Goal: Transaction & Acquisition: Purchase product/service

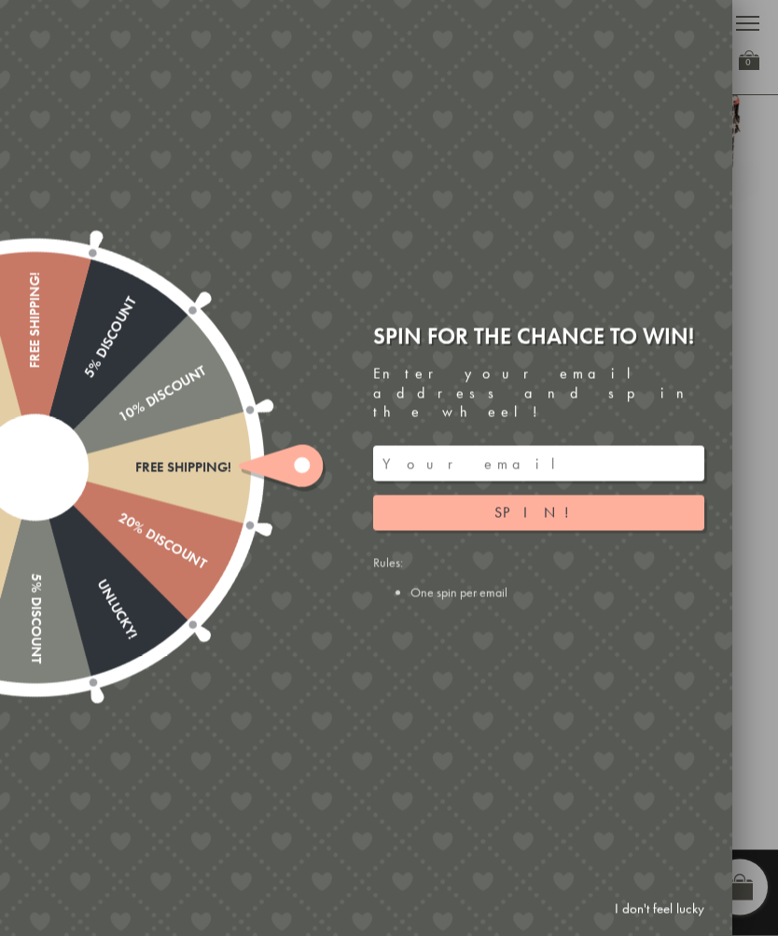
scroll to position [822, 0]
click at [763, 670] on div at bounding box center [389, 468] width 778 height 936
click at [746, 703] on div at bounding box center [389, 468] width 778 height 936
click at [660, 926] on link "I don't feel lucky" at bounding box center [659, 909] width 108 height 35
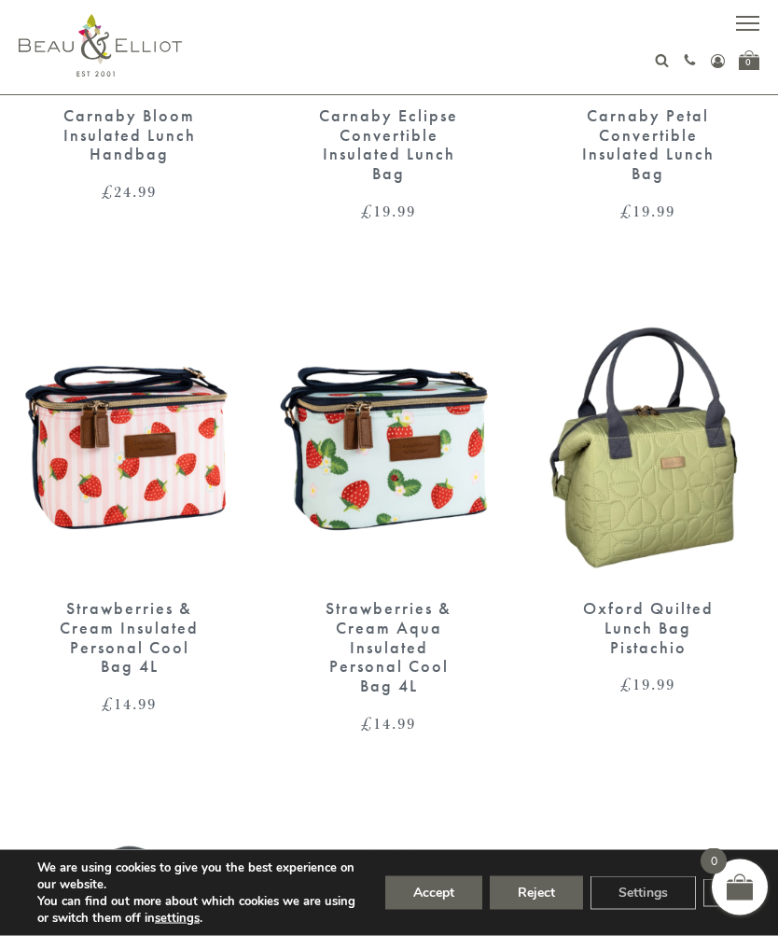
scroll to position [2887, 0]
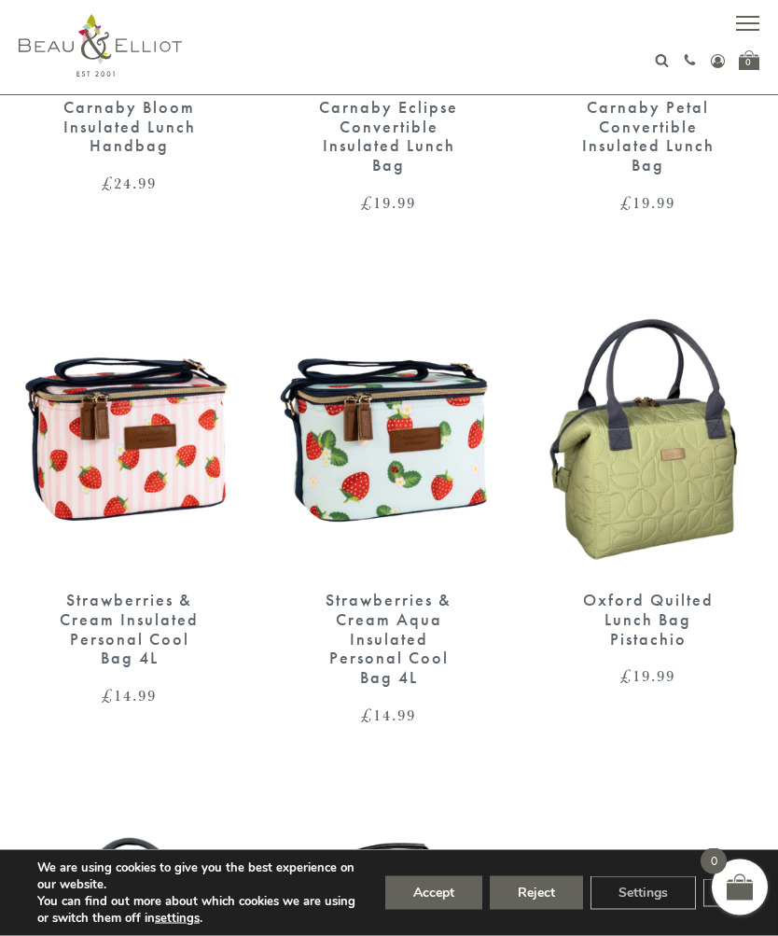
click at [443, 910] on button "Accept" at bounding box center [433, 893] width 97 height 34
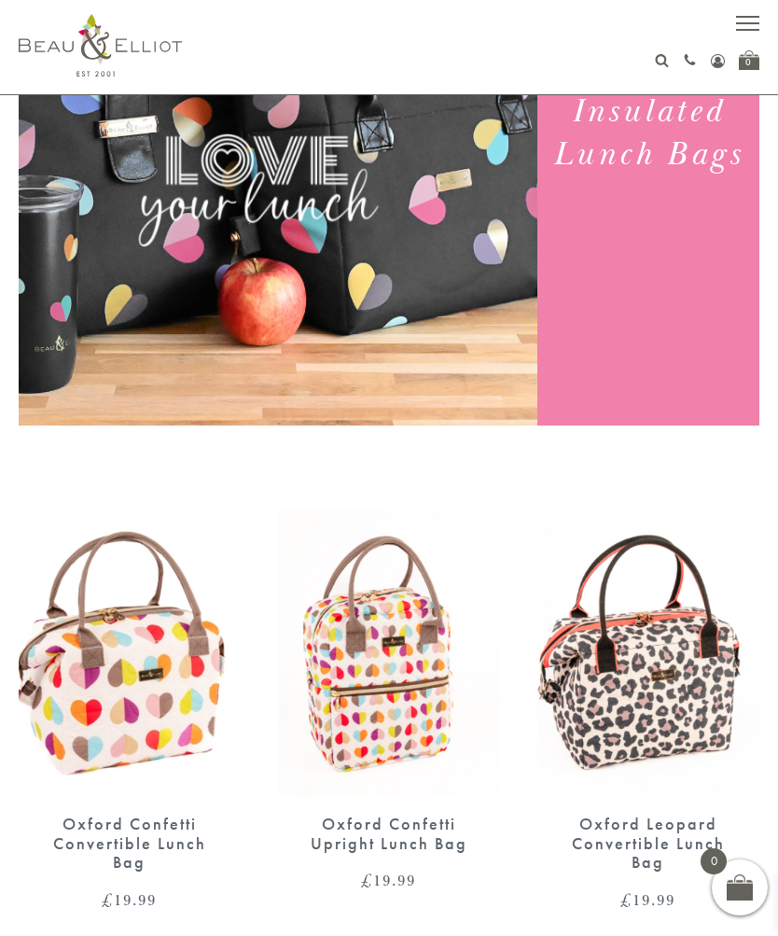
scroll to position [0, 0]
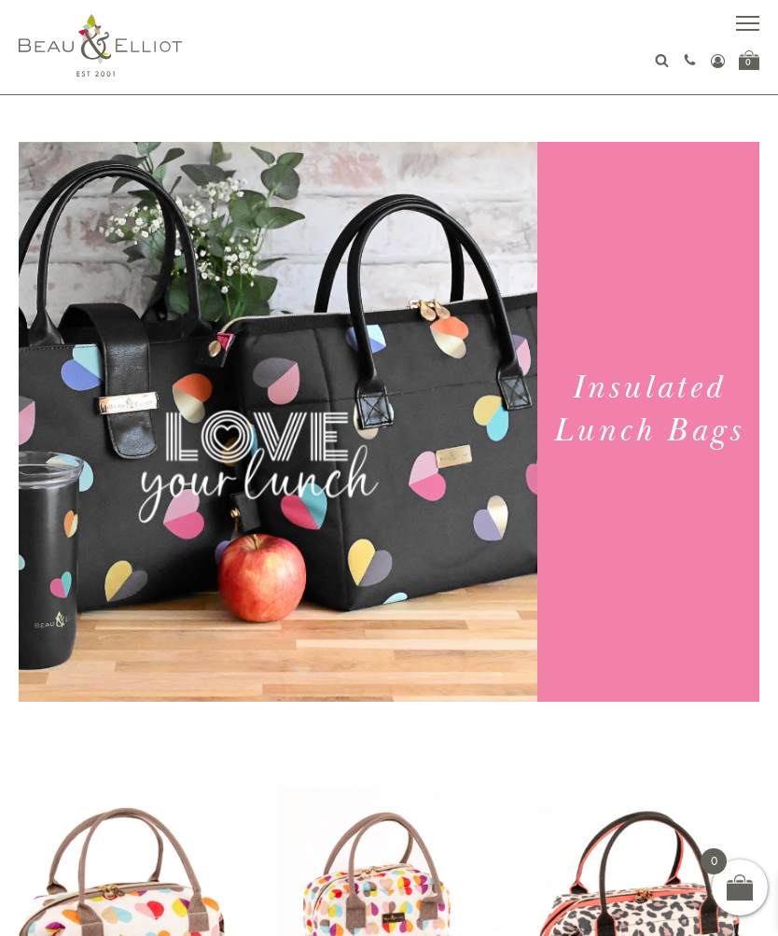
click at [741, 20] on button "button" at bounding box center [747, 25] width 23 height 23
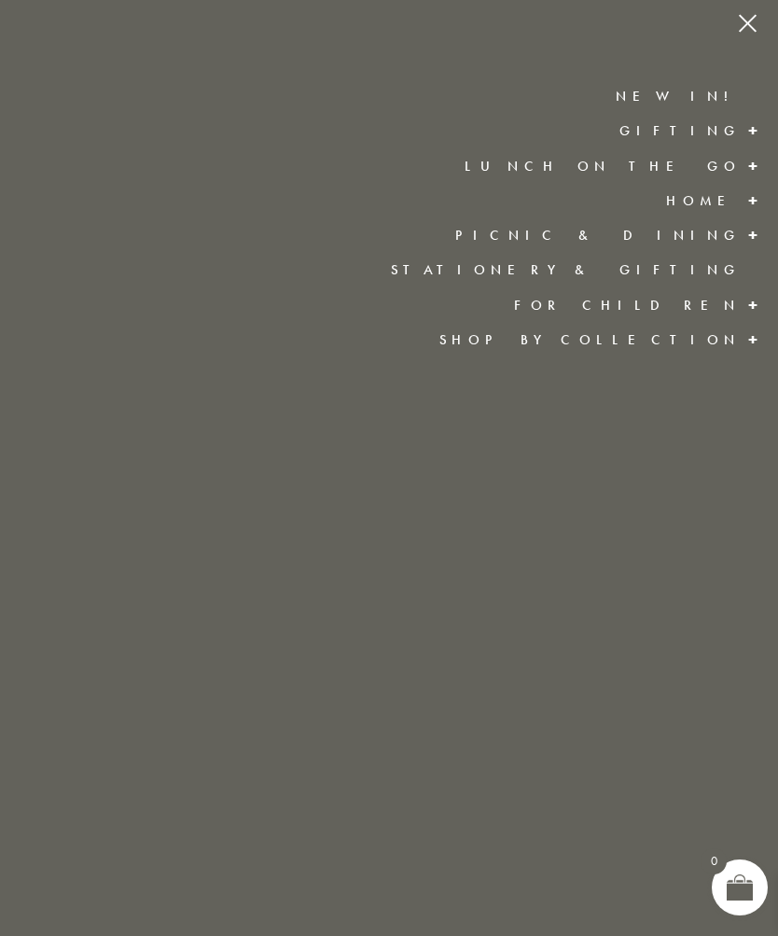
click at [671, 169] on link "Lunch On The Go" at bounding box center [603, 166] width 276 height 19
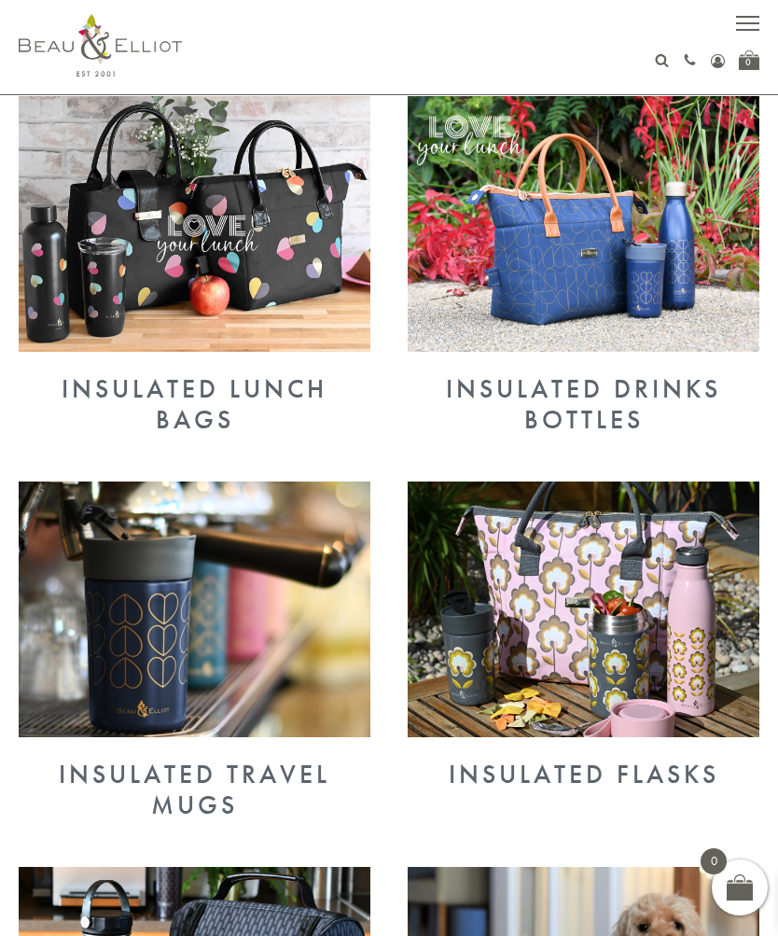
scroll to position [685, 0]
click at [231, 278] on img at bounding box center [195, 224] width 352 height 256
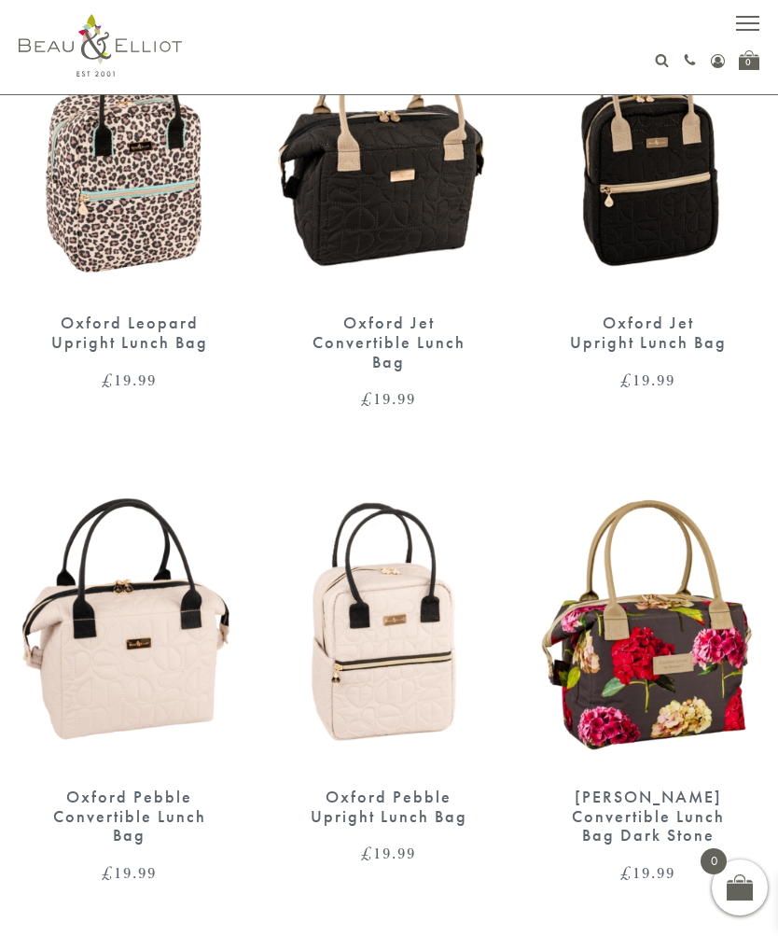
scroll to position [1244, 0]
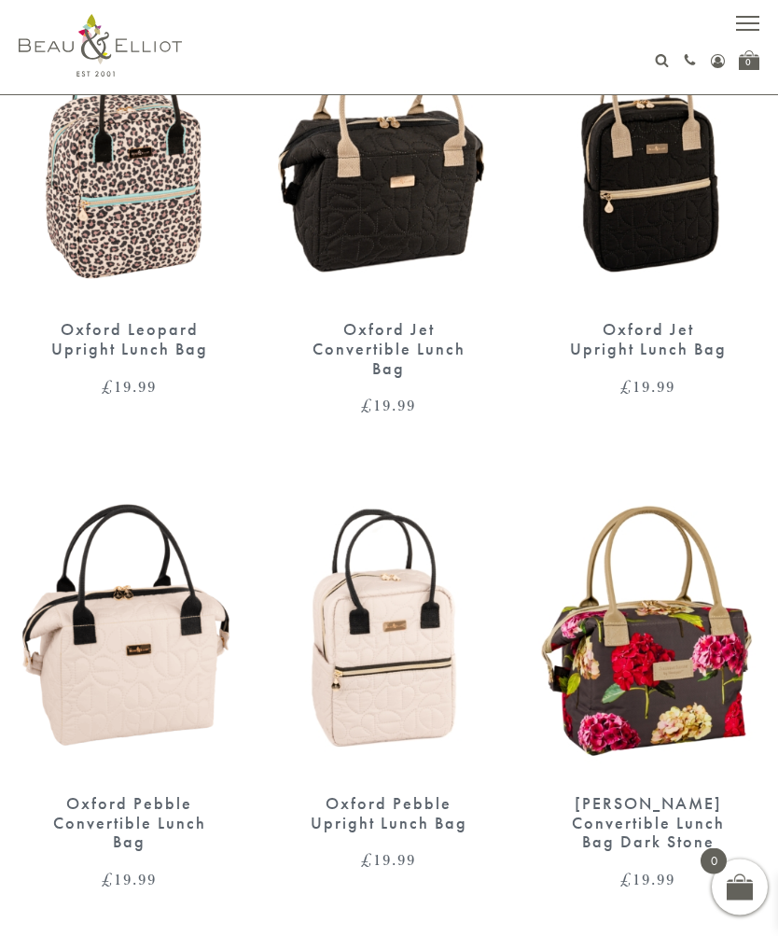
click at [408, 645] on img at bounding box center [389, 632] width 222 height 286
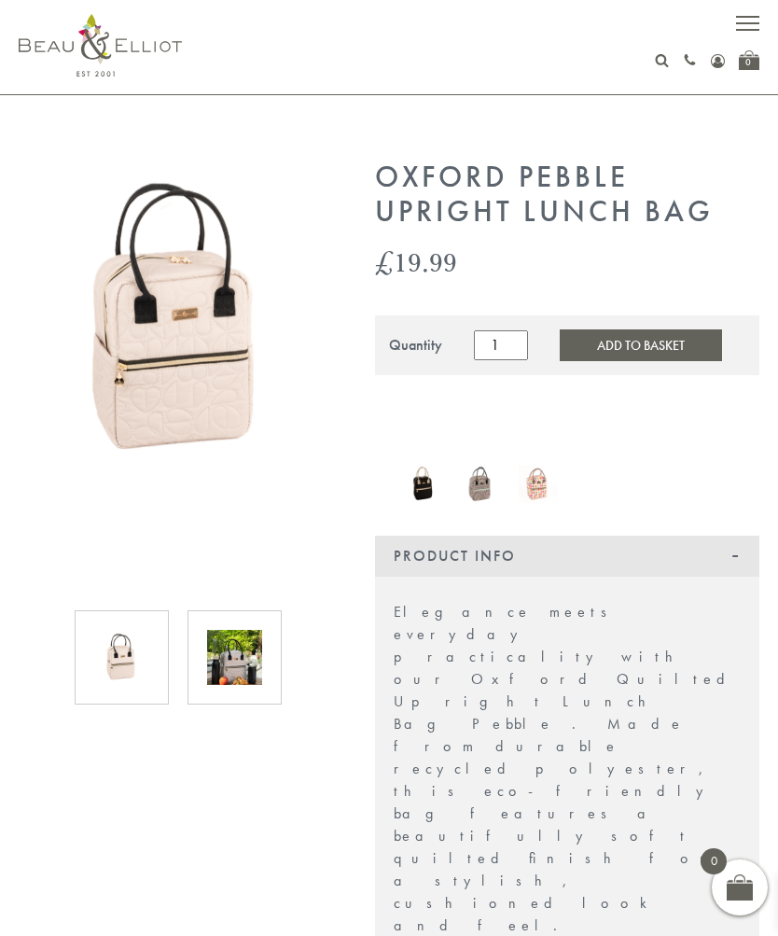
click at [226, 646] on img at bounding box center [234, 657] width 55 height 55
